Goal: Navigation & Orientation: Find specific page/section

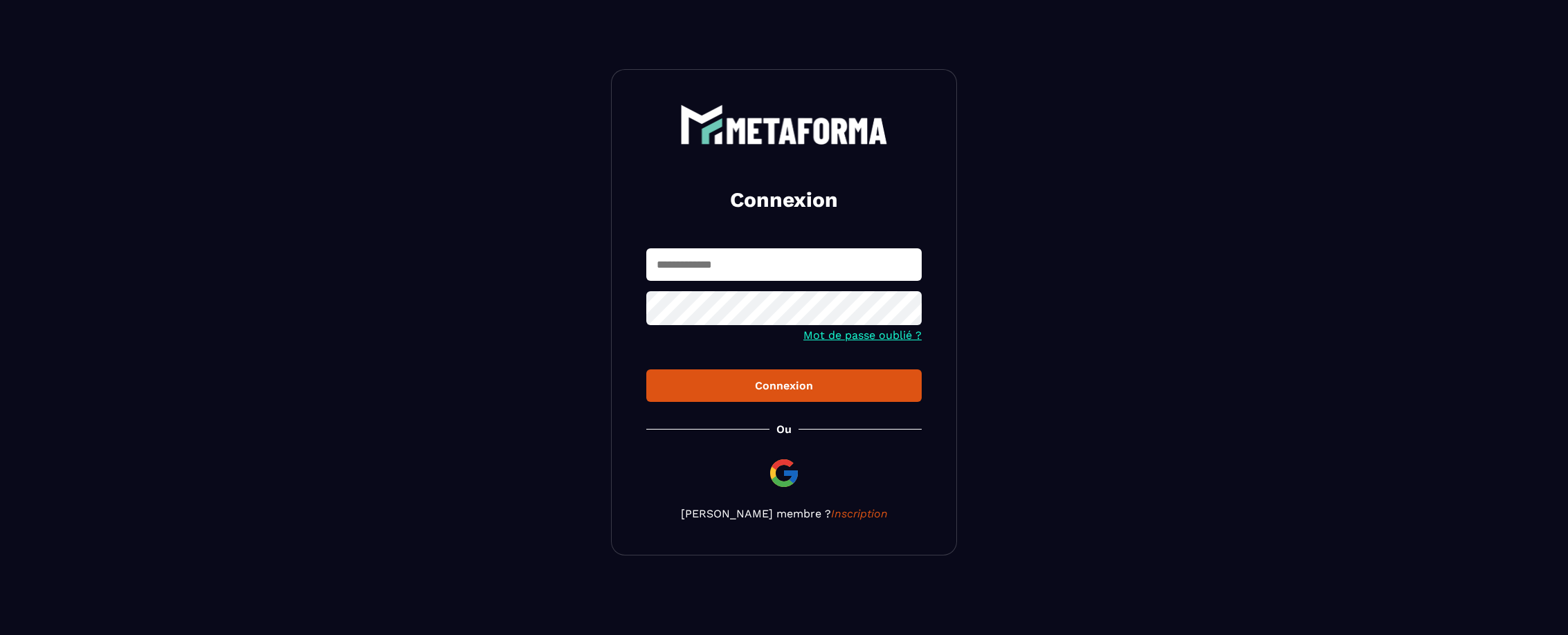
click at [778, 280] on input "text" at bounding box center [783, 264] width 275 height 32
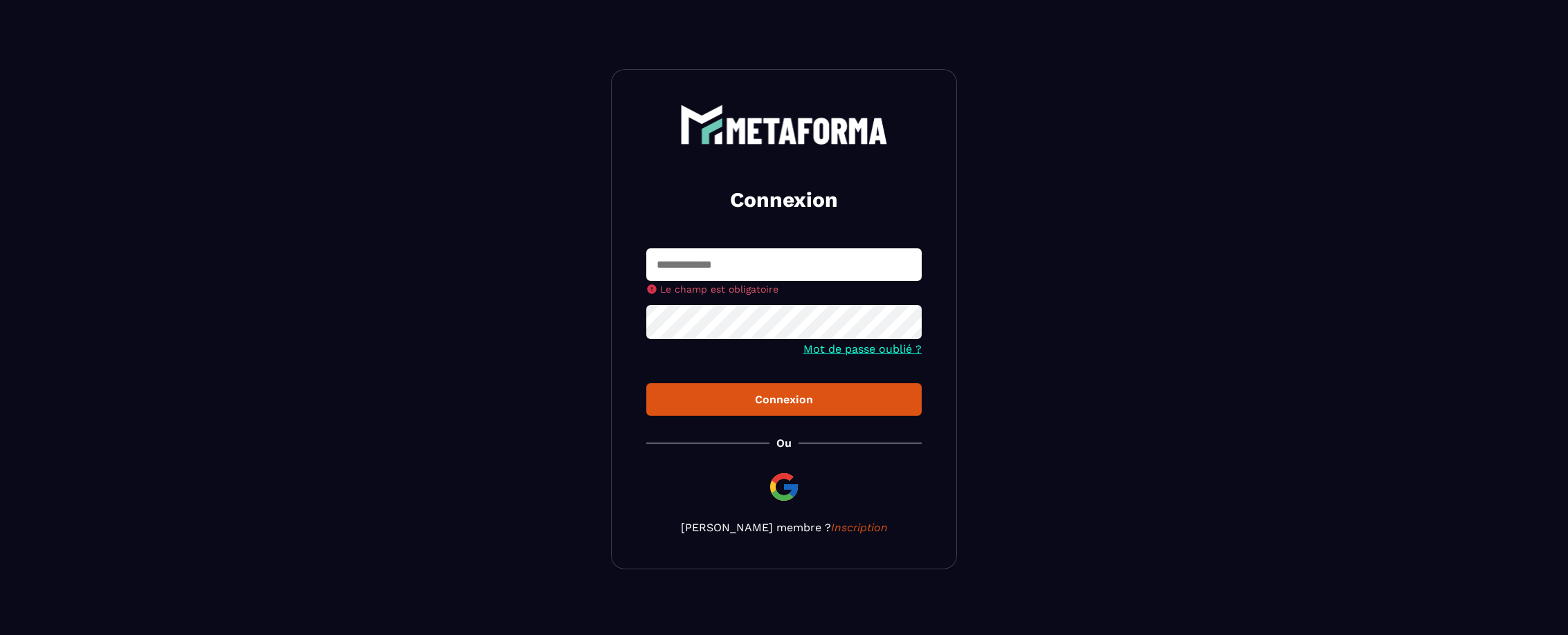
type input "**********"
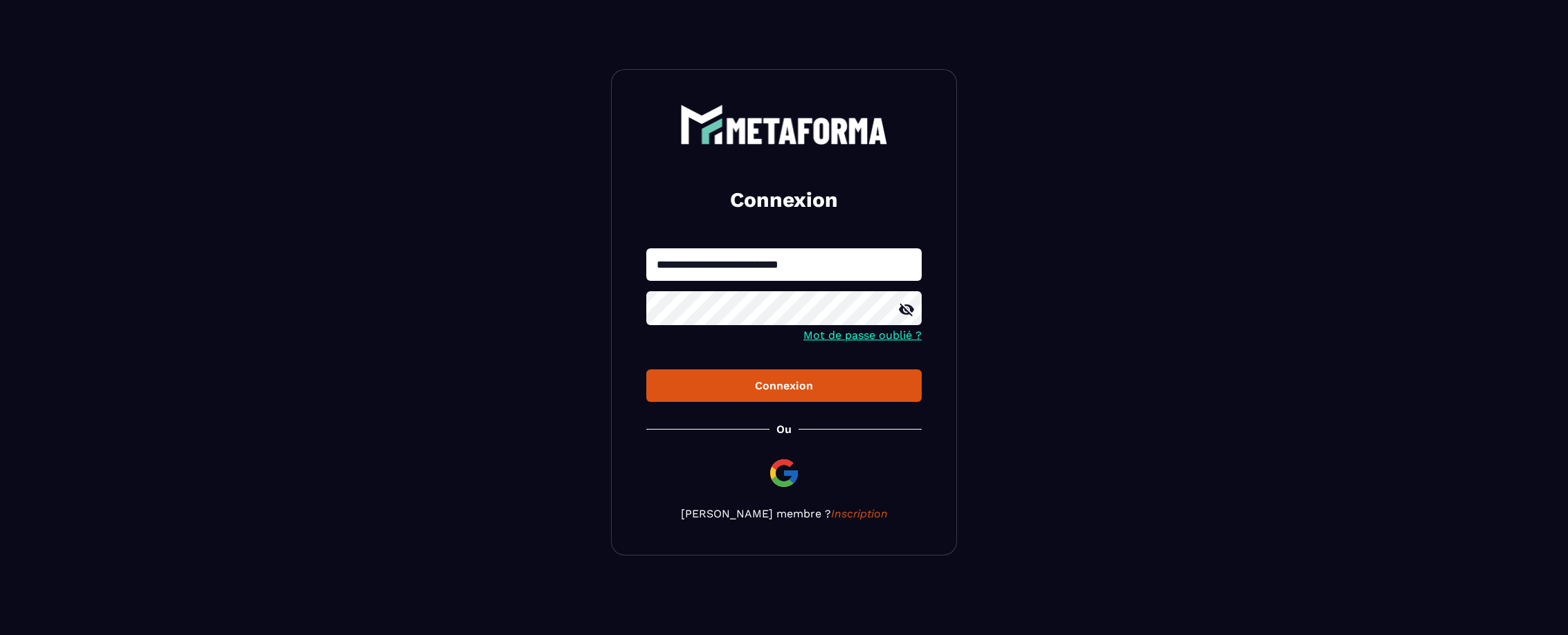
click at [801, 391] on div "Connexion" at bounding box center [784, 386] width 253 height 13
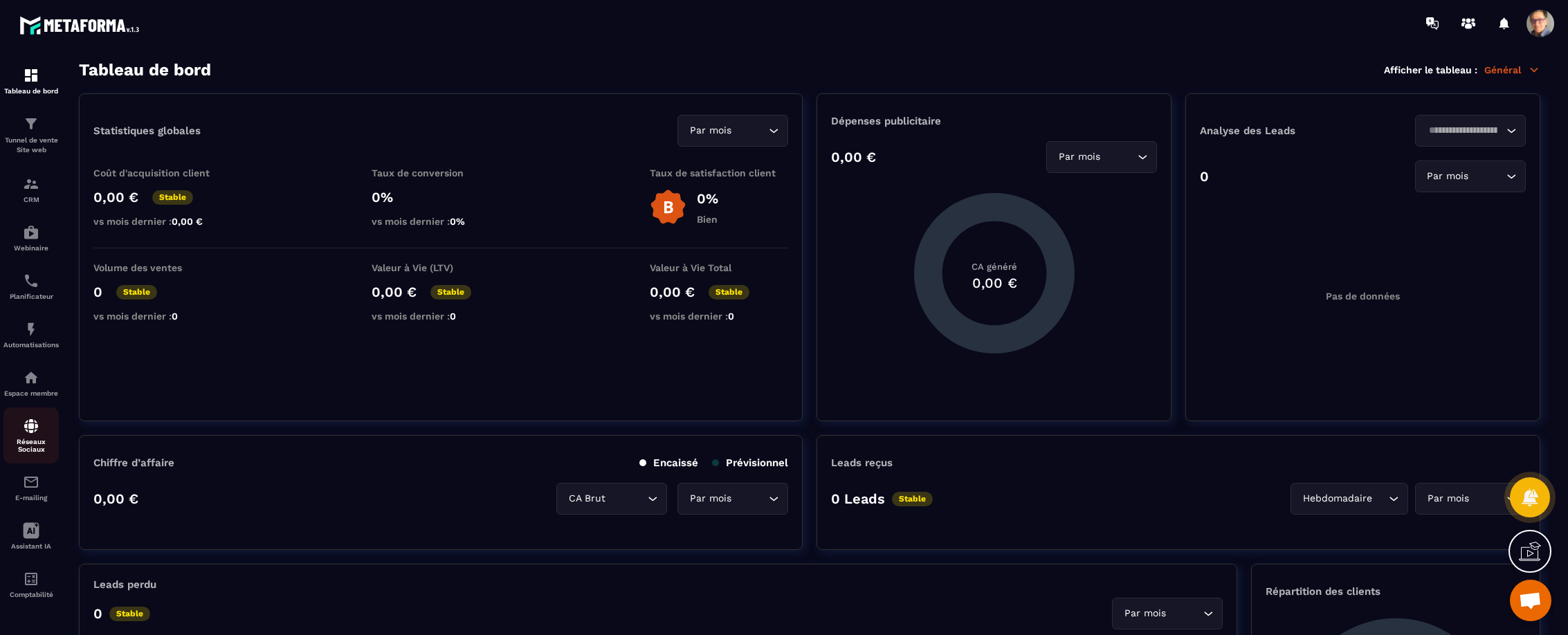
click at [37, 427] on img at bounding box center [31, 427] width 16 height 16
